Goal: Task Accomplishment & Management: Manage account settings

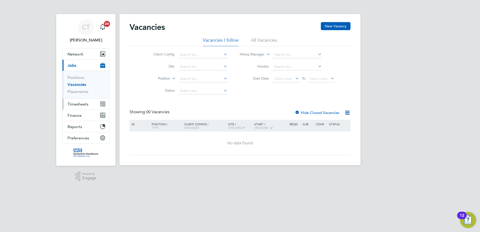
click at [83, 104] on span "Timesheets" at bounding box center [77, 104] width 21 height 5
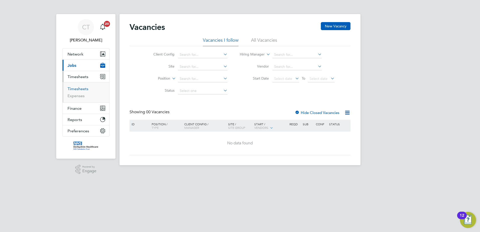
click at [83, 88] on link "Timesheets" at bounding box center [77, 88] width 21 height 5
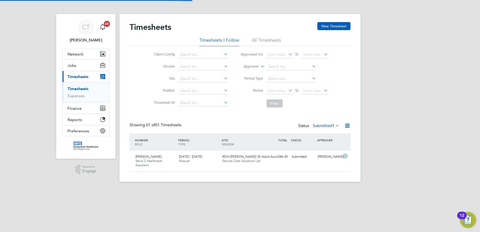
scroll to position [13, 44]
click at [345, 155] on icon at bounding box center [345, 156] width 6 height 4
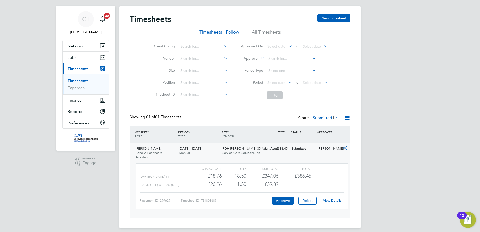
scroll to position [12, 0]
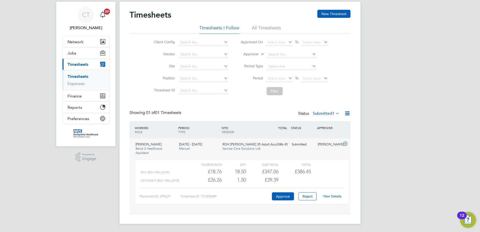
click at [334, 177] on link "View Details" at bounding box center [332, 196] width 18 height 4
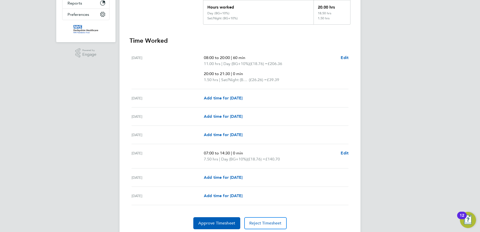
scroll to position [134, 0]
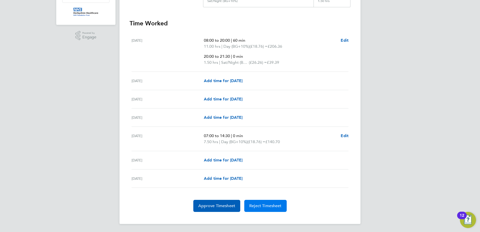
click at [273, 208] on span "Reject Timesheet" at bounding box center [265, 205] width 32 height 5
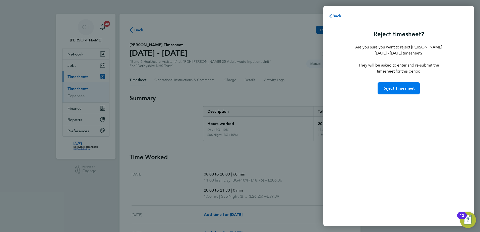
click at [396, 92] on button "Reject Timesheet" at bounding box center [398, 88] width 42 height 12
